Goal: Find contact information: Find contact information

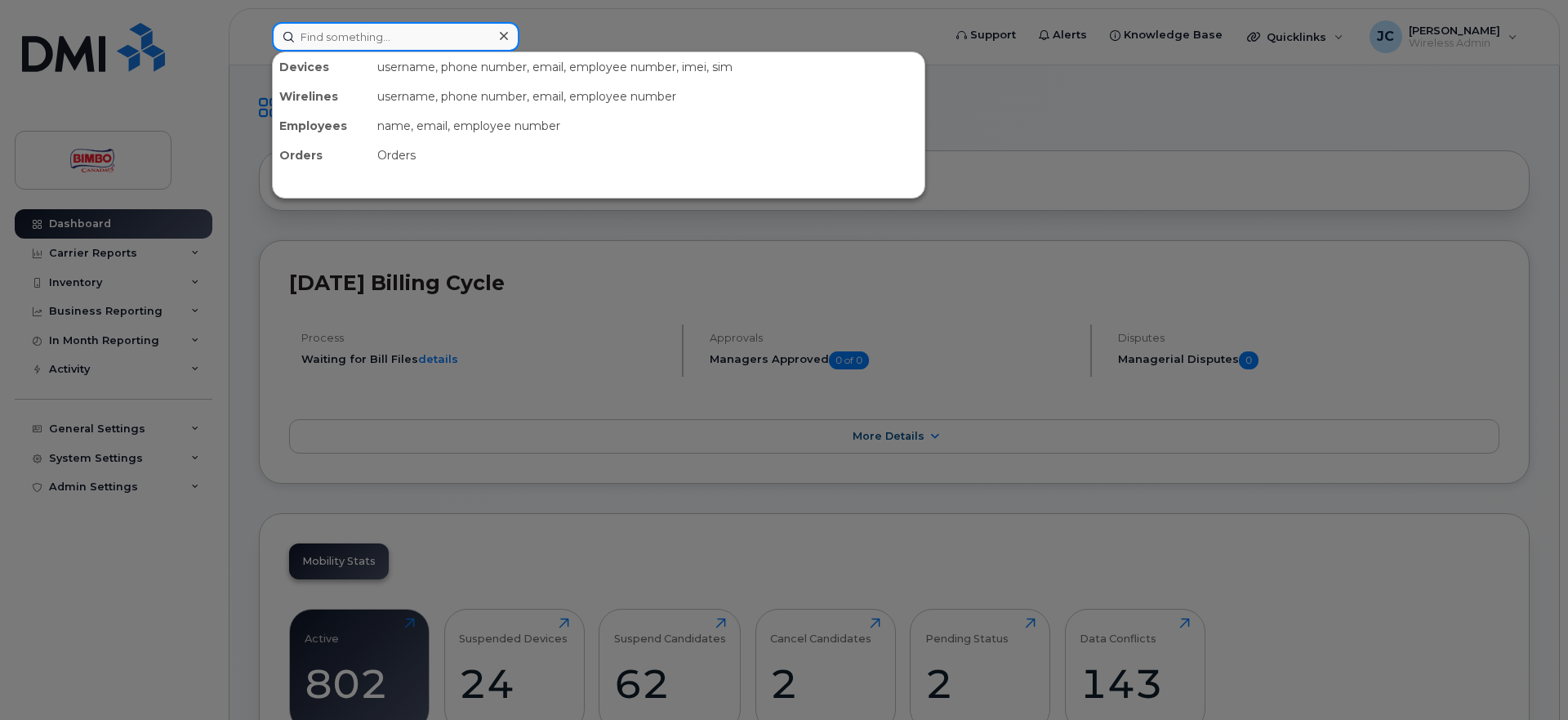
click at [373, 38] on input at bounding box center [396, 37] width 248 height 30
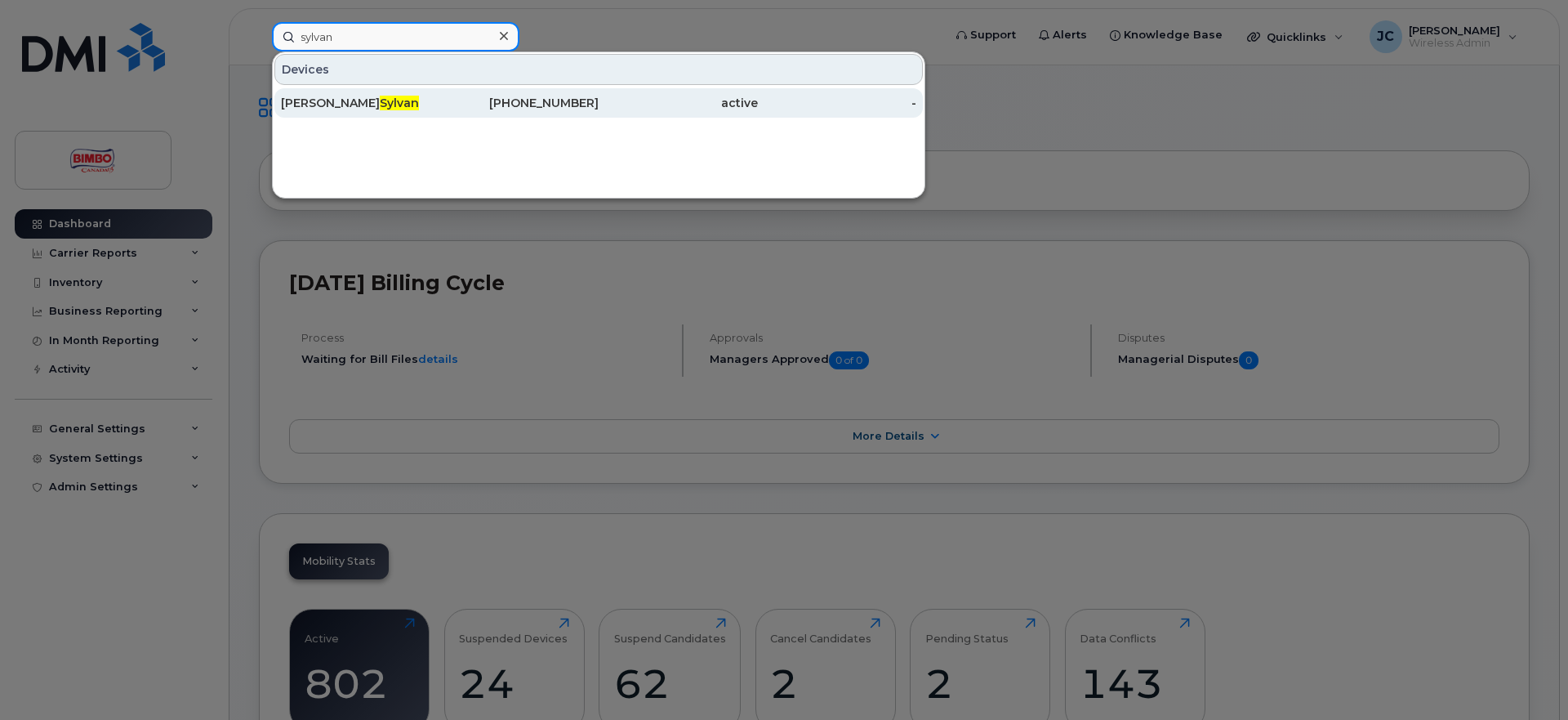
type input "sylvan"
click at [464, 97] on div "[PHONE_NUMBER]" at bounding box center [520, 103] width 159 height 16
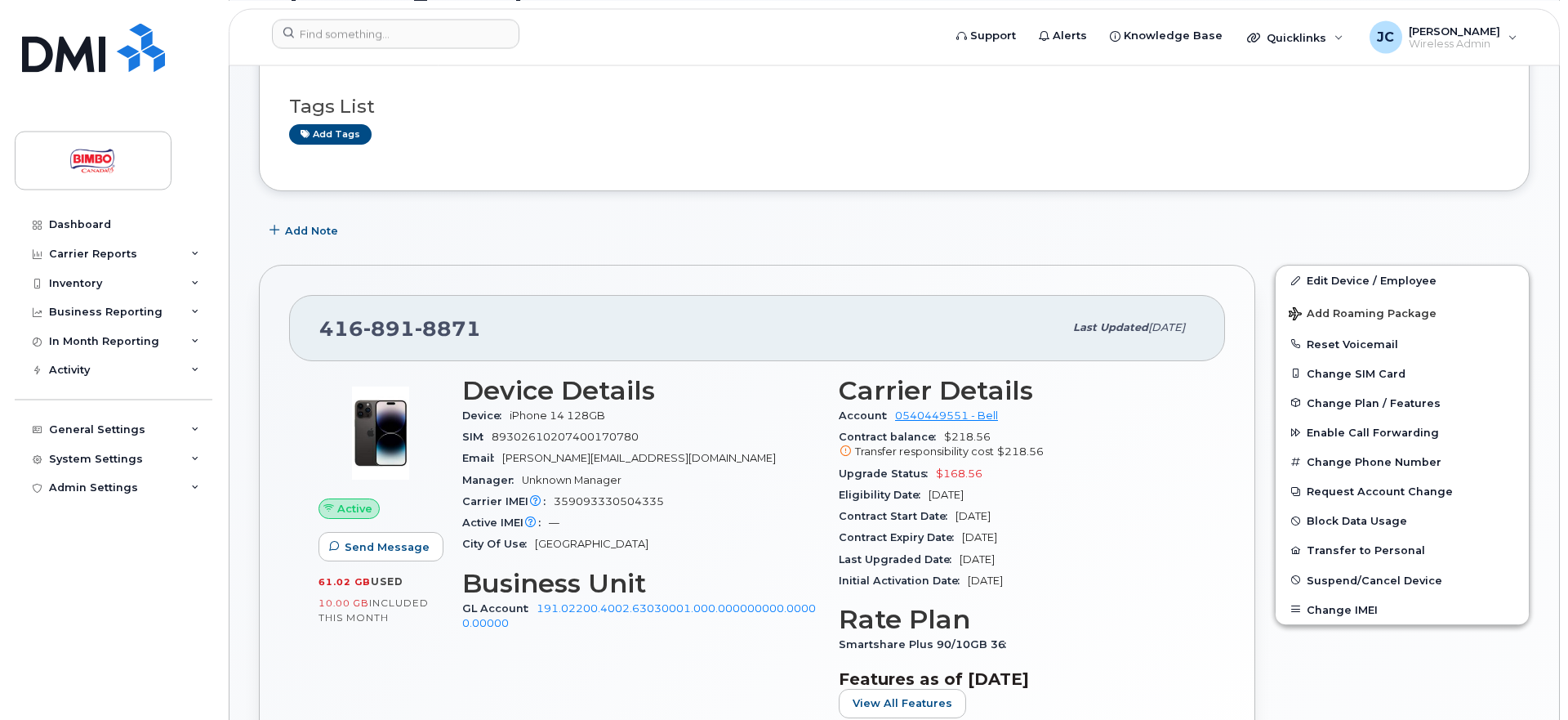
scroll to position [167, 0]
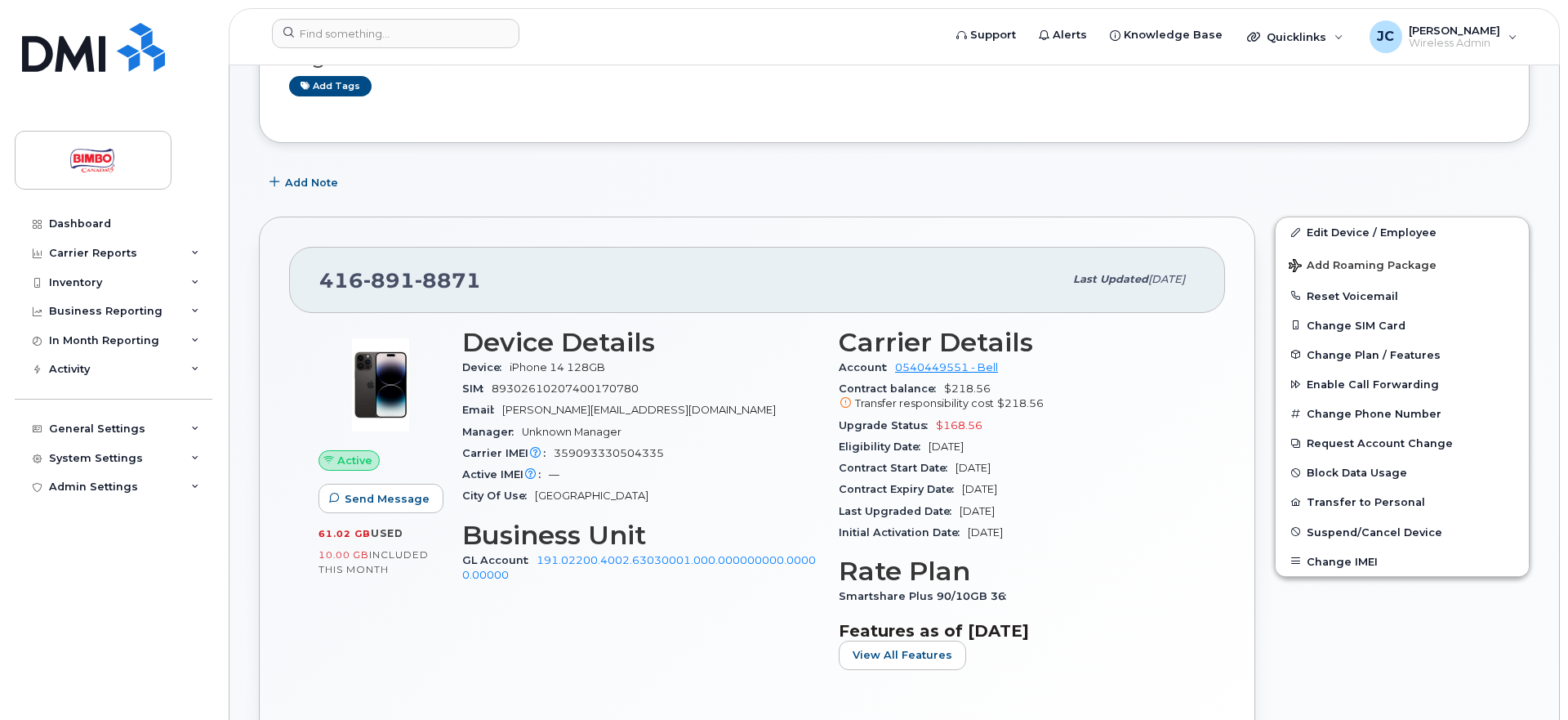
click at [720, 370] on div "Device iPhone 14 128GB" at bounding box center [640, 368] width 357 height 21
drag, startPoint x: 1009, startPoint y: 451, endPoint x: 832, endPoint y: 456, distance: 177.1
click at [832, 456] on div "Carrier Details Account 0540449551 - Bell Contract balance $218.56 Transfer res…" at bounding box center [1017, 505] width 377 height 375
click at [636, 265] on div "416 891 8871" at bounding box center [691, 280] width 744 height 34
